Goal: Task Accomplishment & Management: Complete application form

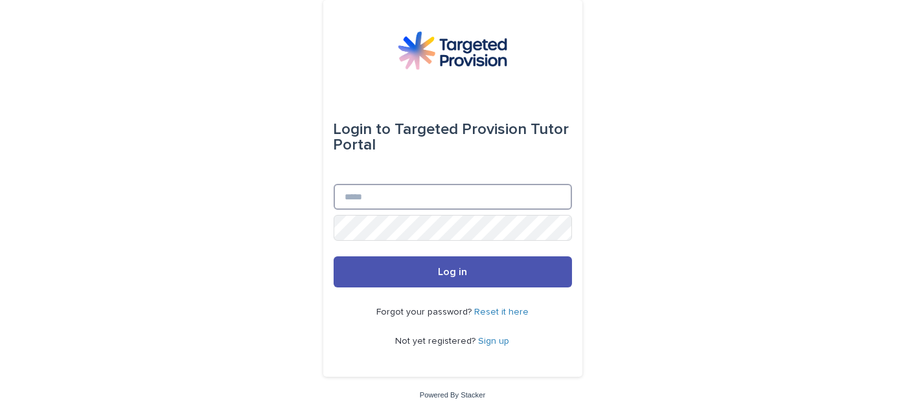
click at [420, 205] on input "Email" at bounding box center [453, 197] width 238 height 26
type input "**********"
click at [334, 256] on button "Log in" at bounding box center [453, 271] width 238 height 31
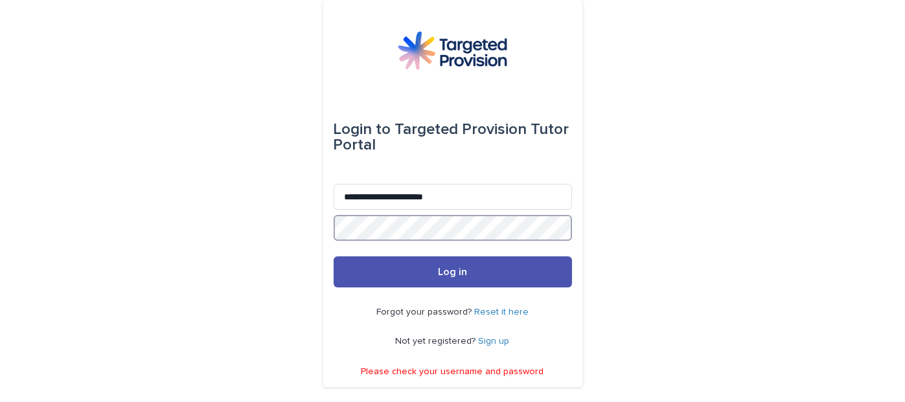
click at [323, 230] on div "**********" at bounding box center [452, 193] width 259 height 387
click at [334, 256] on button "Log in" at bounding box center [453, 271] width 238 height 31
click at [503, 313] on link "Reset it here" at bounding box center [501, 312] width 54 height 9
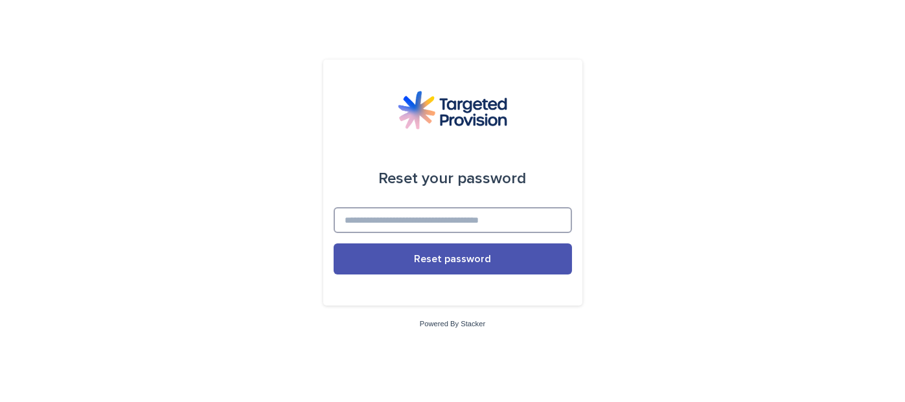
click at [476, 214] on input at bounding box center [453, 220] width 238 height 26
click at [447, 227] on input at bounding box center [453, 220] width 238 height 26
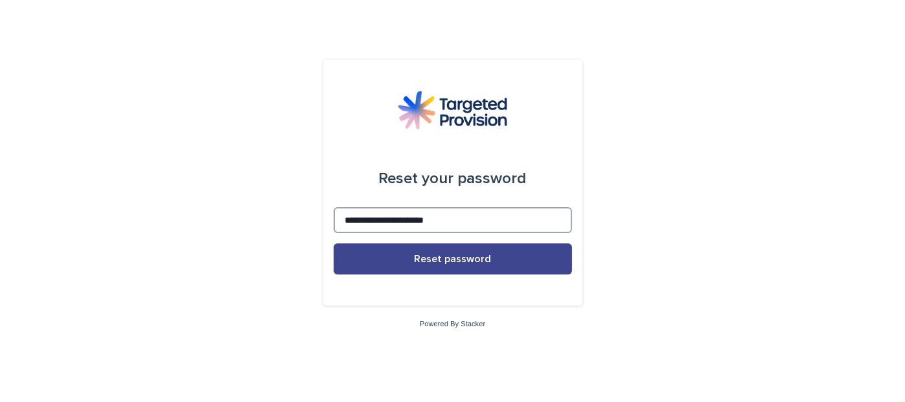
type input "**********"
click at [447, 254] on span "Reset password" at bounding box center [452, 259] width 77 height 10
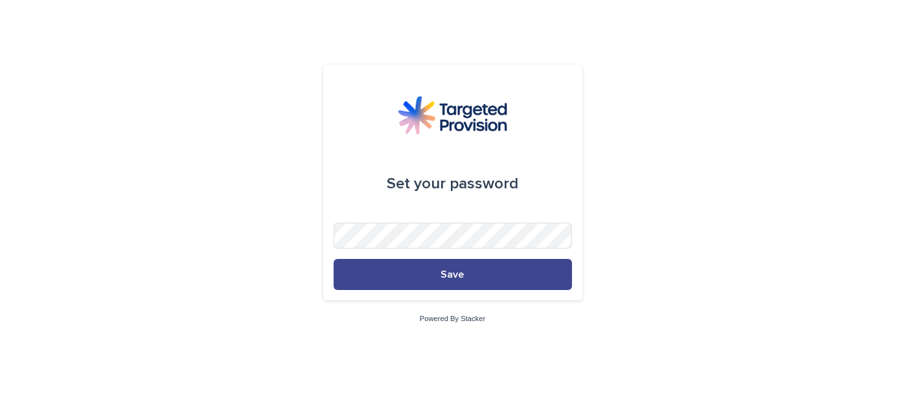
click at [473, 265] on button "Save" at bounding box center [453, 274] width 238 height 31
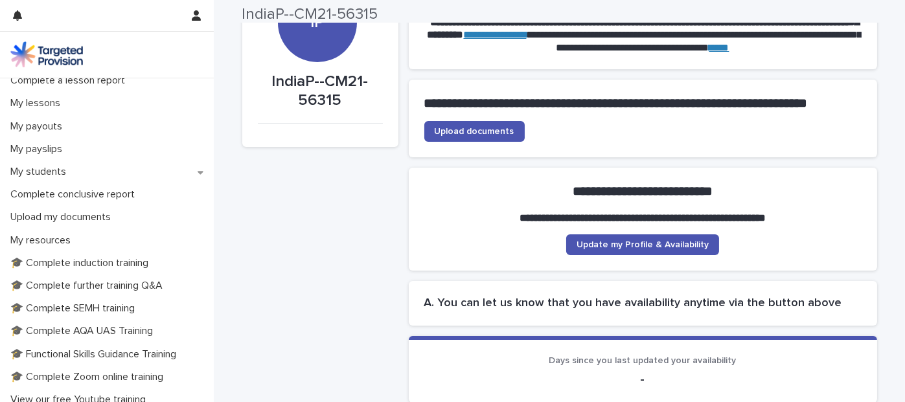
scroll to position [76, 0]
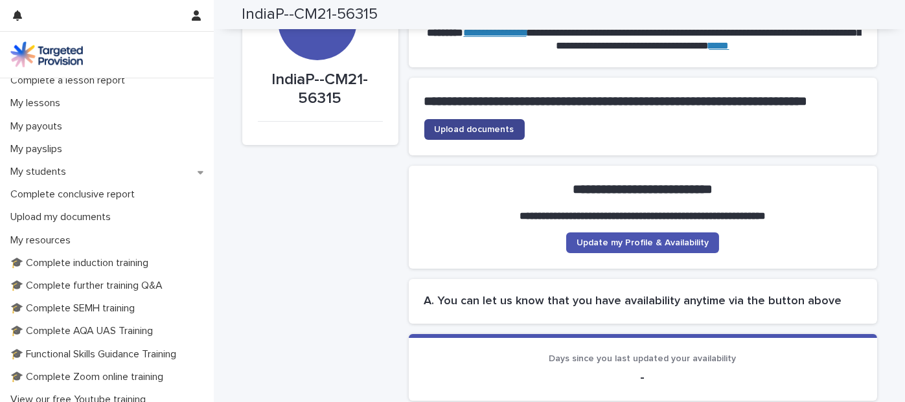
click at [504, 137] on link "Upload documents" at bounding box center [474, 129] width 100 height 21
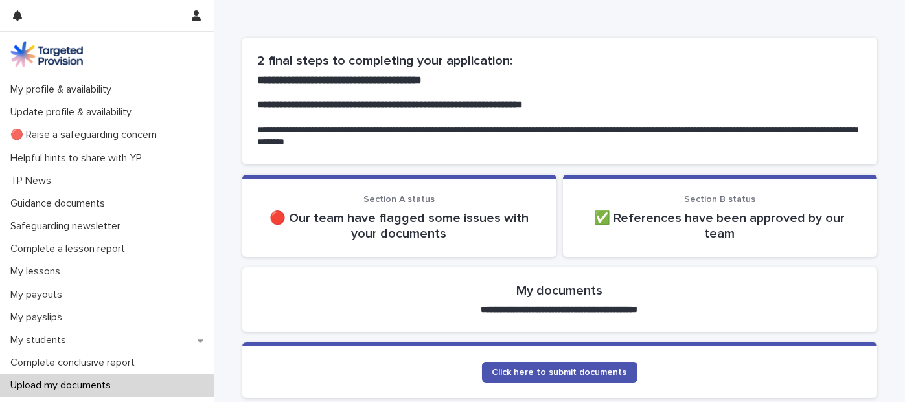
scroll to position [58, 0]
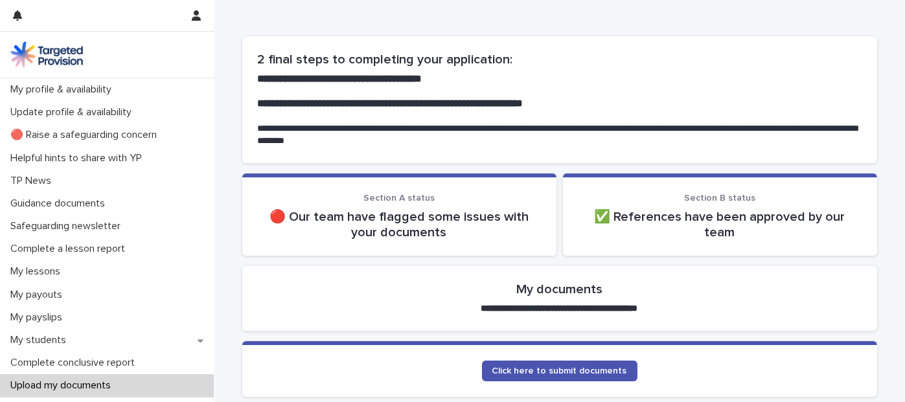
click at [391, 197] on span "Section A status" at bounding box center [398, 198] width 71 height 9
drag, startPoint x: 396, startPoint y: 224, endPoint x: 420, endPoint y: 261, distance: 44.0
click at [420, 261] on div "Loading... Saving… Section A status 🔴 Our team have flagged some issues with yo…" at bounding box center [559, 220] width 635 height 93
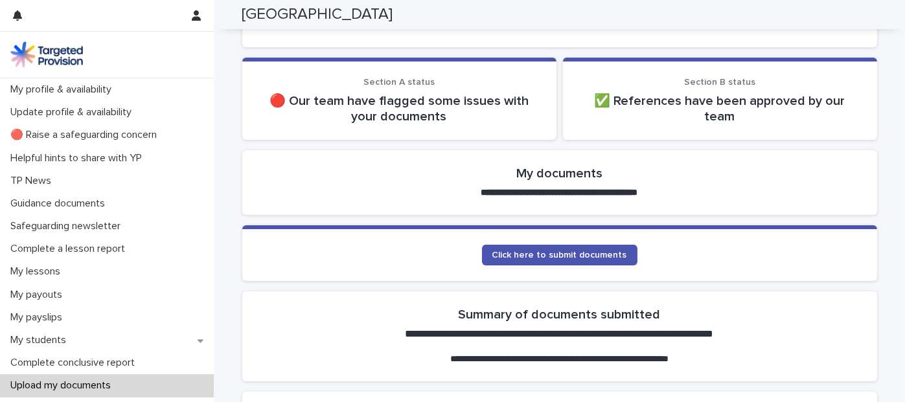
scroll to position [175, 0]
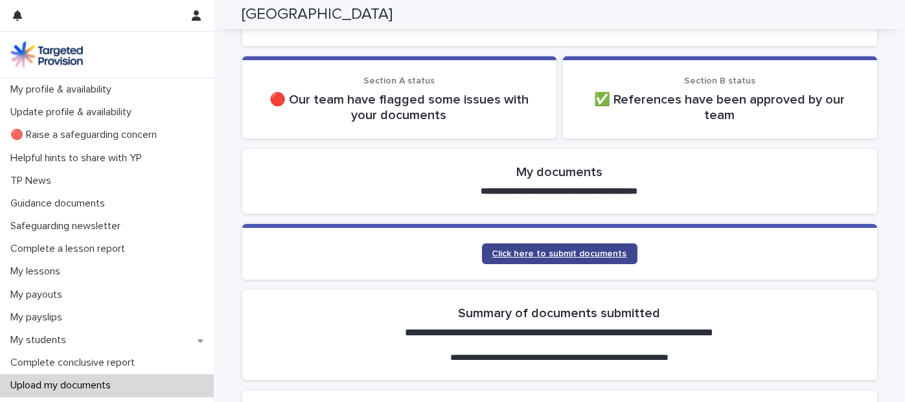
click at [561, 256] on span "Click here to submit documents" at bounding box center [559, 253] width 135 height 9
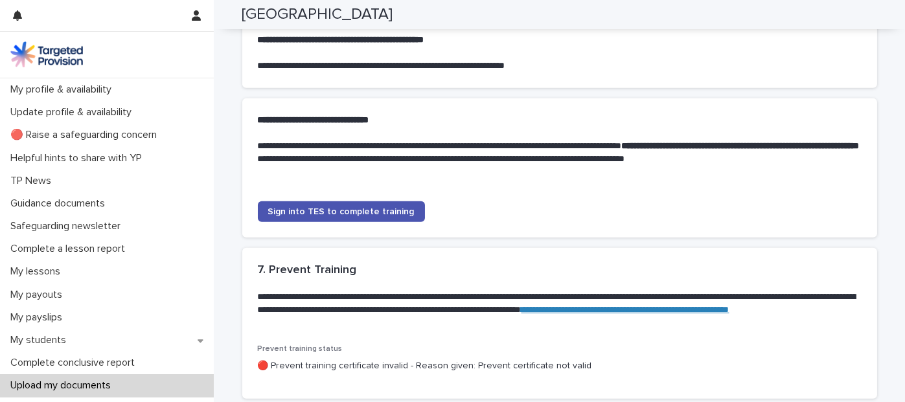
scroll to position [1214, 0]
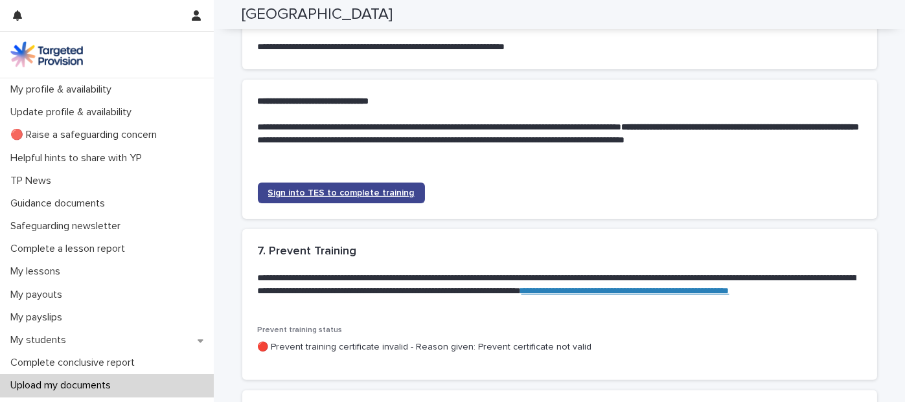
click at [365, 203] on link "Sign into TES to complete training" at bounding box center [341, 193] width 167 height 21
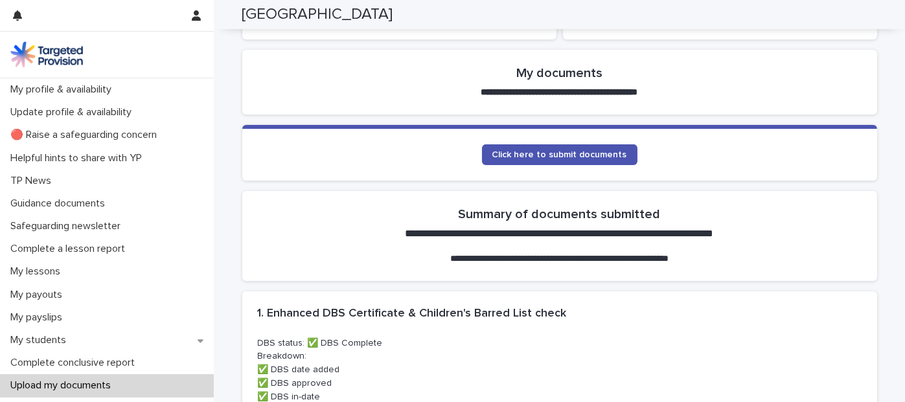
scroll to position [144, 0]
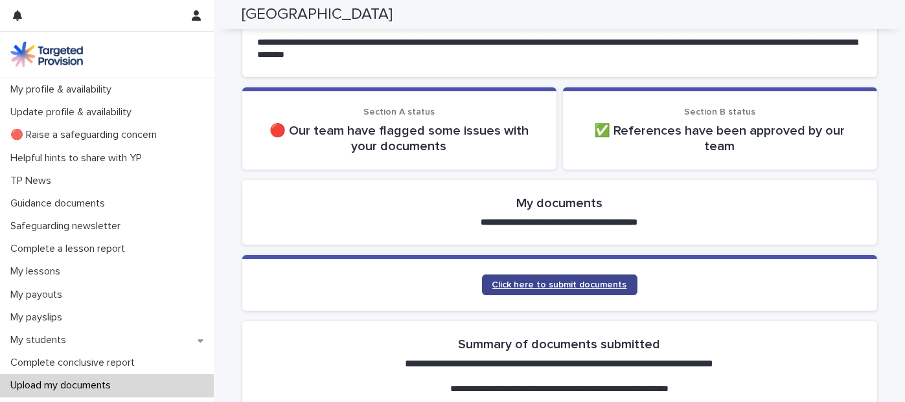
click at [554, 289] on link "Click here to submit documents" at bounding box center [559, 285] width 155 height 21
